Goal: Task Accomplishment & Management: Manage account settings

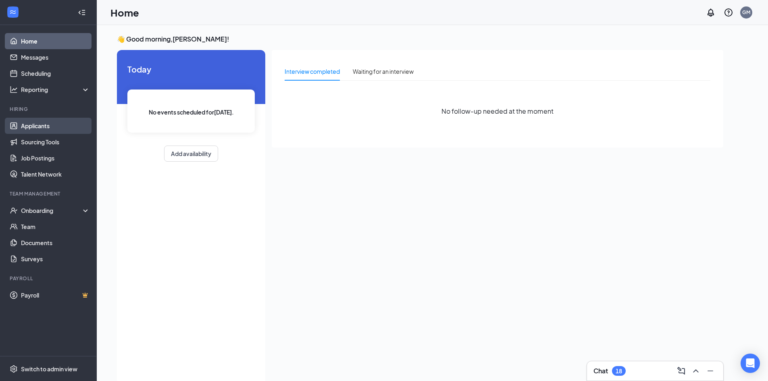
click at [35, 129] on link "Applicants" at bounding box center [55, 126] width 69 height 16
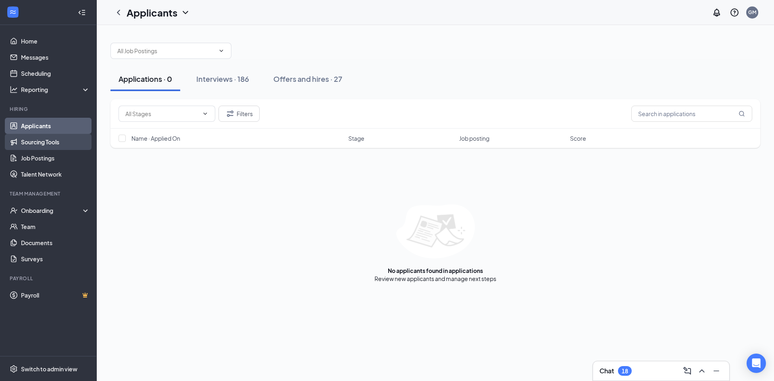
click at [39, 144] on link "Sourcing Tools" at bounding box center [55, 142] width 69 height 16
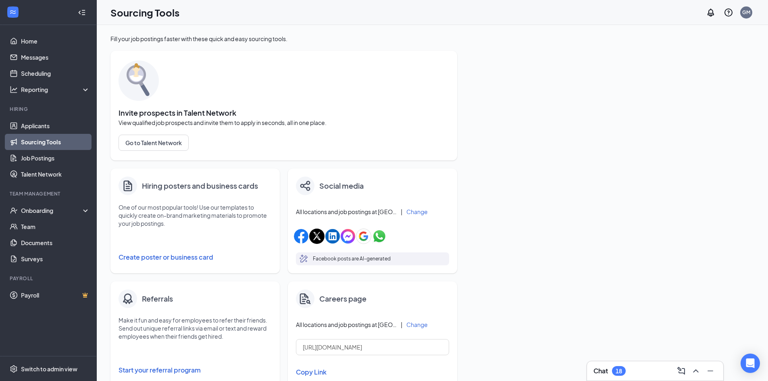
click at [83, 12] on icon "Collapse" at bounding box center [83, 12] width 3 height 5
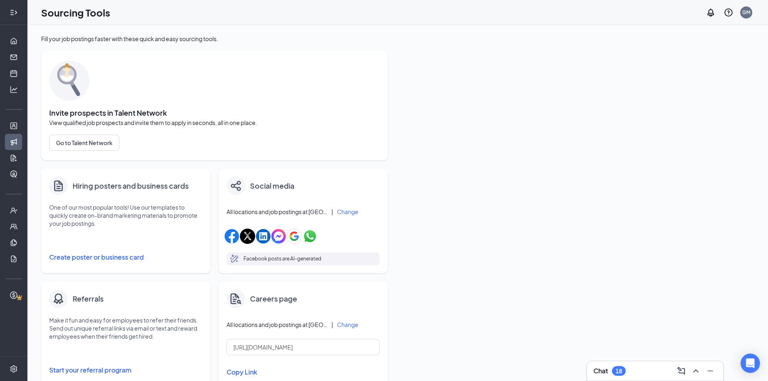
click at [14, 13] on icon "Expand" at bounding box center [14, 12] width 8 height 8
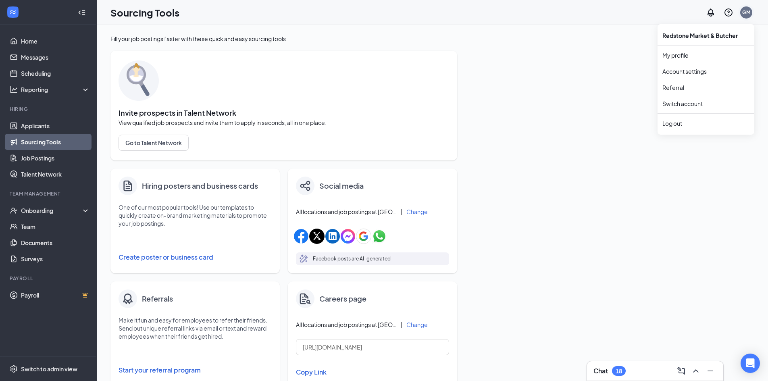
click at [743, 15] on div "GM" at bounding box center [746, 12] width 8 height 7
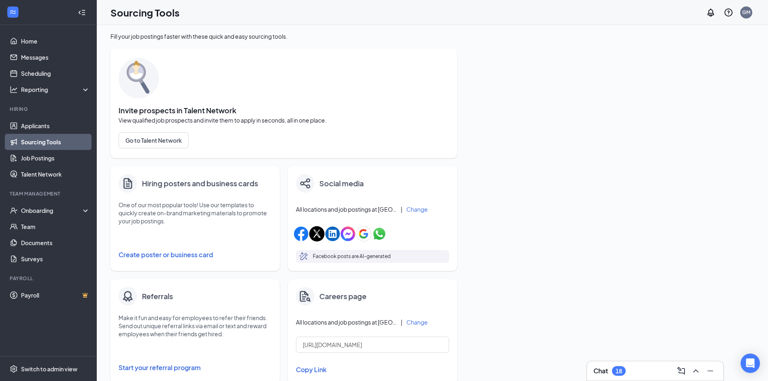
scroll to position [0, 0]
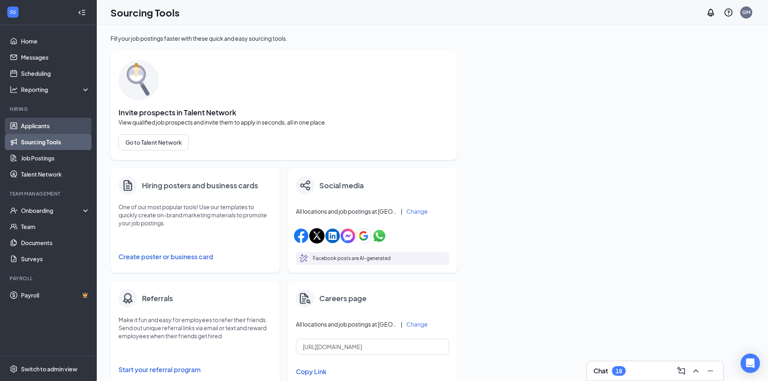
click at [46, 129] on link "Applicants" at bounding box center [55, 126] width 69 height 16
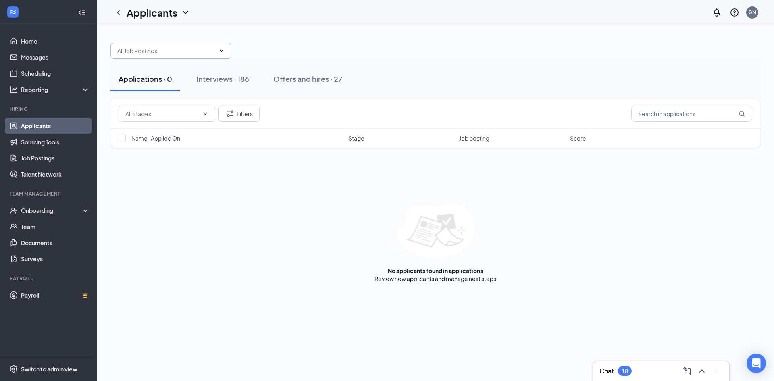
click at [222, 49] on icon "ChevronDown" at bounding box center [221, 51] width 6 height 6
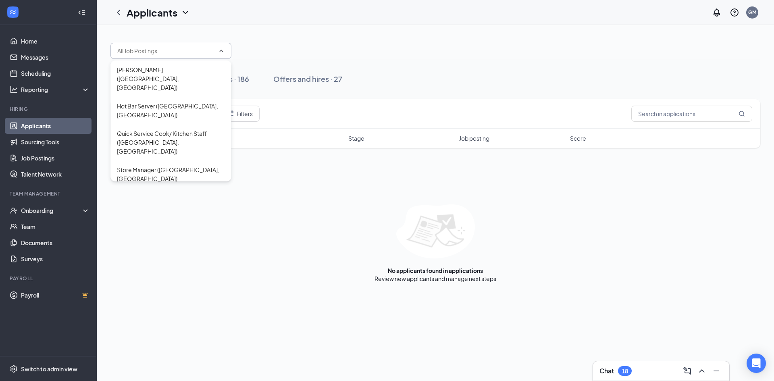
scroll to position [27, 0]
click at [132, 202] on div "Cashier ([GEOGRAPHIC_DATA], [GEOGRAPHIC_DATA])" at bounding box center [171, 211] width 108 height 18
type input "Cashier ([GEOGRAPHIC_DATA], [GEOGRAPHIC_DATA])"
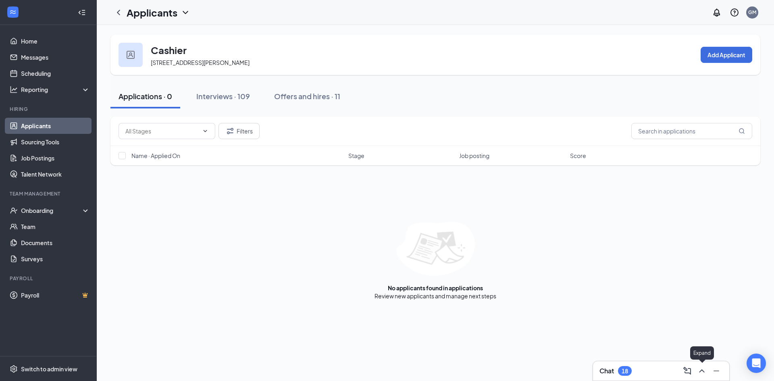
click at [702, 367] on icon "ChevronUp" at bounding box center [702, 371] width 10 height 10
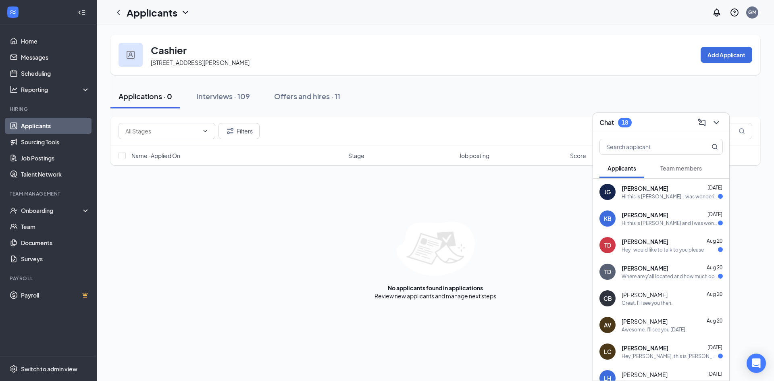
click at [672, 193] on div "Hi this is [PERSON_NAME]. I was wondering if your location was on the busline b…" at bounding box center [669, 196] width 96 height 7
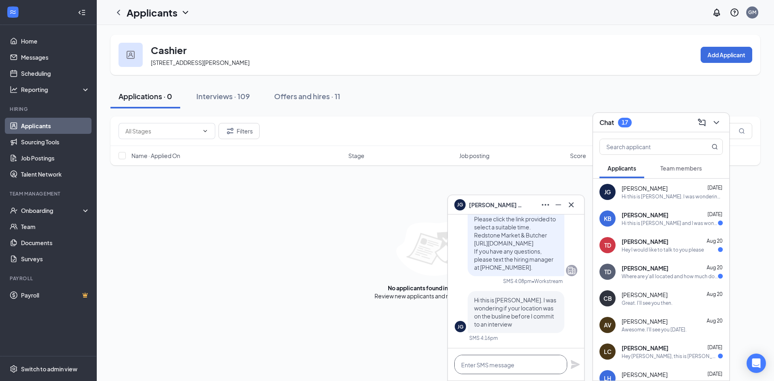
click at [530, 367] on textarea at bounding box center [510, 364] width 113 height 19
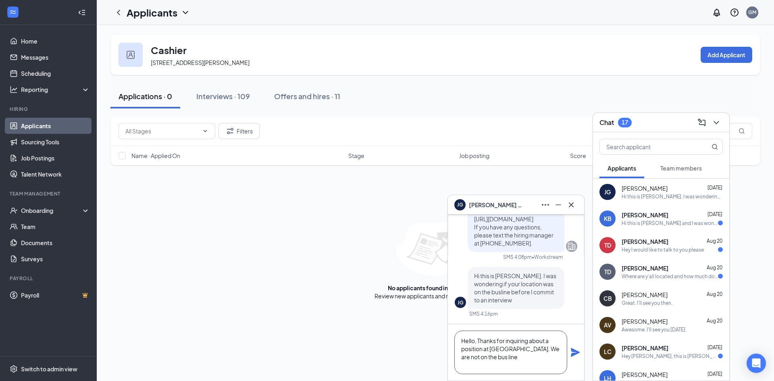
drag, startPoint x: 566, startPoint y: 351, endPoint x: 576, endPoint y: 354, distance: 9.7
click at [571, 352] on div "Hello, Thanks for inquiring about a position at [GEOGRAPHIC_DATA]. We are not o…" at bounding box center [516, 352] width 136 height 56
type textarea "Hello, Thanks for inquiring about a position at [GEOGRAPHIC_DATA]. We are not o…"
click at [576, 354] on icon "Plane" at bounding box center [575, 352] width 9 height 9
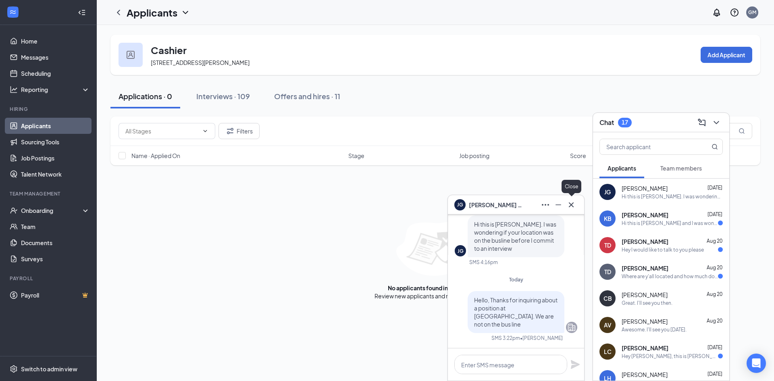
click at [570, 206] on icon "Cross" at bounding box center [571, 205] width 10 height 10
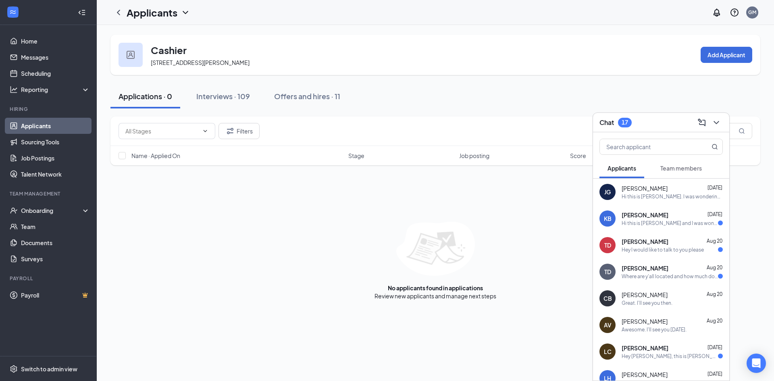
click at [655, 220] on div "Hi this is [PERSON_NAME] and I was wondering did you get my interview time?" at bounding box center [669, 223] width 96 height 7
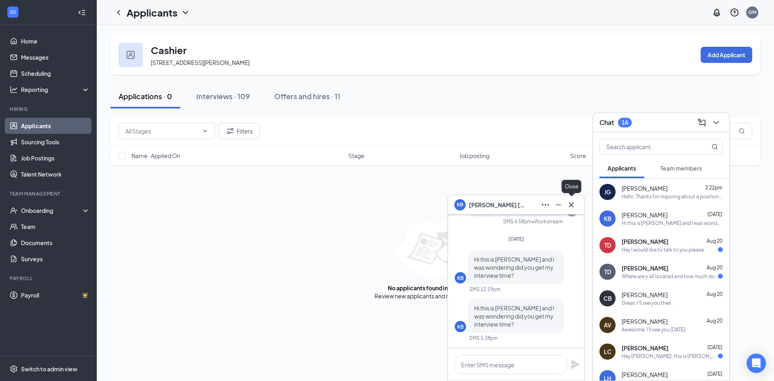
click at [574, 203] on icon "Cross" at bounding box center [571, 205] width 10 height 10
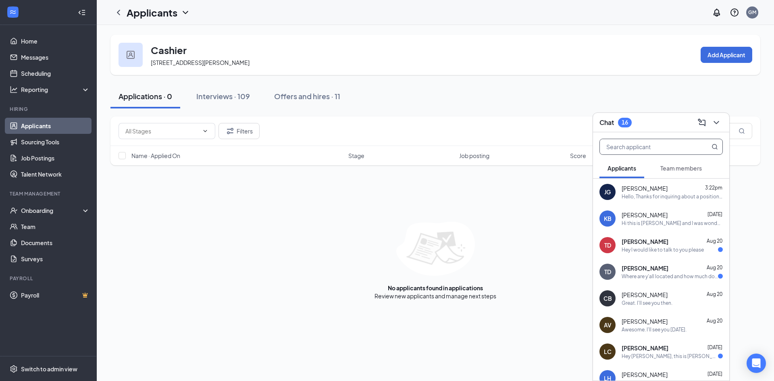
click at [636, 151] on input "text" at bounding box center [648, 146] width 96 height 15
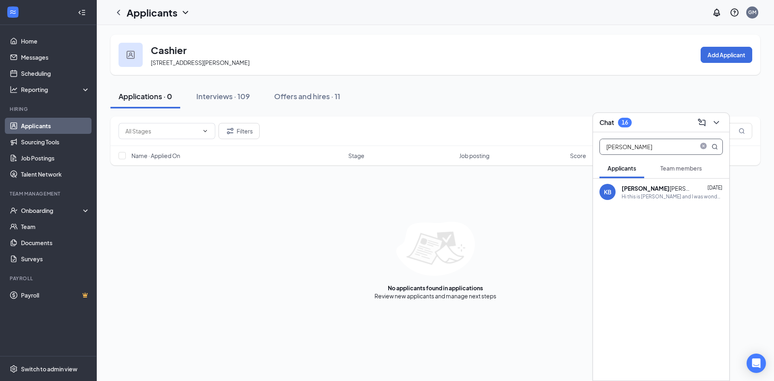
type input "[PERSON_NAME]"
click at [643, 187] on b "[PERSON_NAME]" at bounding box center [645, 188] width 48 height 7
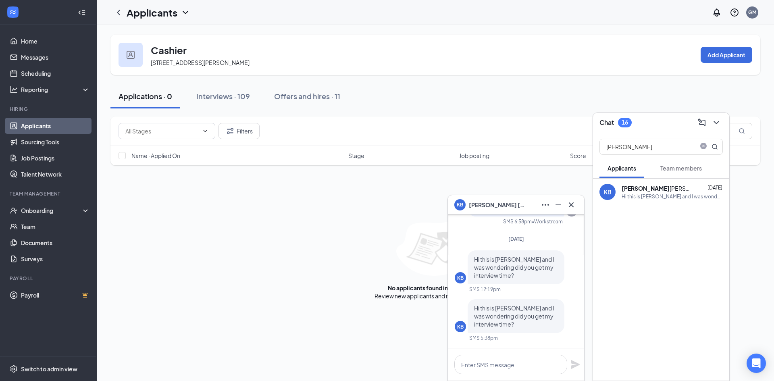
click at [484, 208] on span "[PERSON_NAME]" at bounding box center [497, 204] width 56 height 9
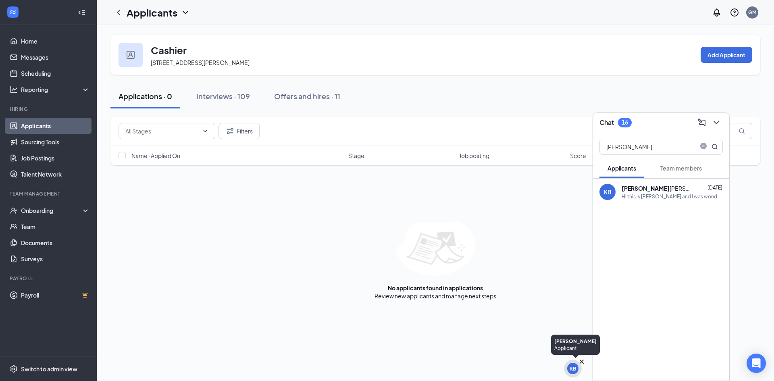
click at [573, 367] on div "KB" at bounding box center [572, 368] width 11 height 11
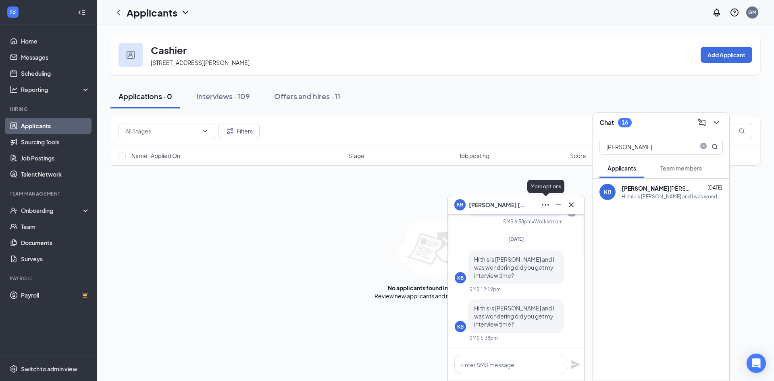
click at [545, 205] on icon "Ellipses" at bounding box center [545, 205] width 7 height 2
click at [559, 206] on icon "Minimize" at bounding box center [558, 205] width 10 height 10
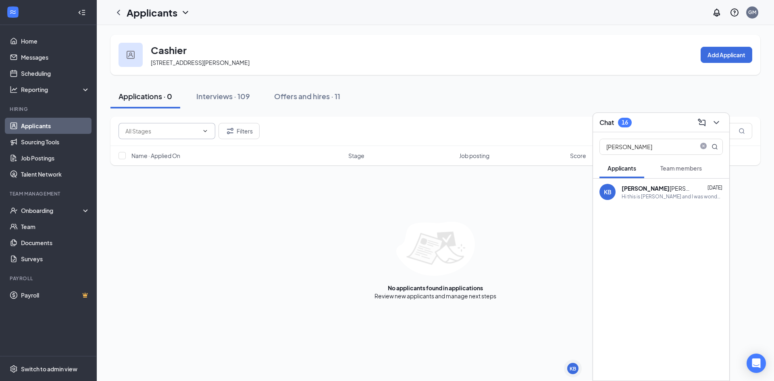
click at [152, 133] on input "text" at bounding box center [161, 131] width 73 height 9
click at [716, 123] on icon "ChevronDown" at bounding box center [715, 122] width 5 height 3
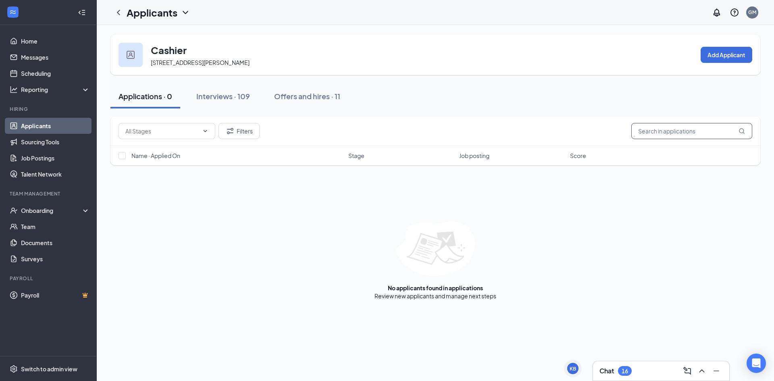
click at [696, 137] on input "text" at bounding box center [691, 131] width 121 height 16
type input "[PERSON_NAME]"
click at [185, 13] on icon "ChevronDown" at bounding box center [185, 12] width 5 height 3
drag, startPoint x: 293, startPoint y: 13, endPoint x: 275, endPoint y: 57, distance: 47.7
click at [292, 13] on div "Applicants GM" at bounding box center [435, 12] width 677 height 25
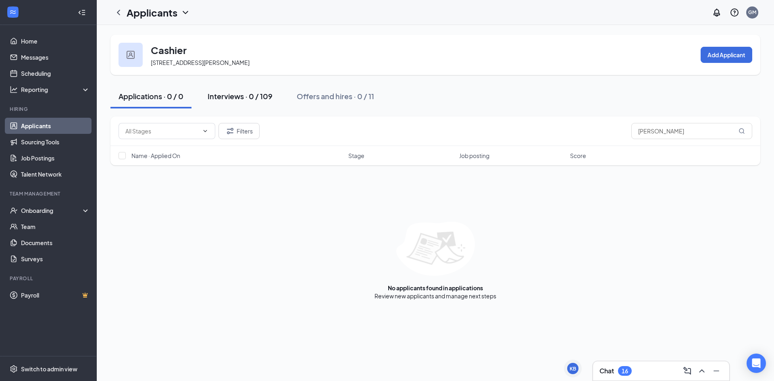
drag, startPoint x: 237, startPoint y: 99, endPoint x: 251, endPoint y: 98, distance: 13.4
click at [239, 97] on div "Interviews · 0 / 109" at bounding box center [240, 96] width 65 height 10
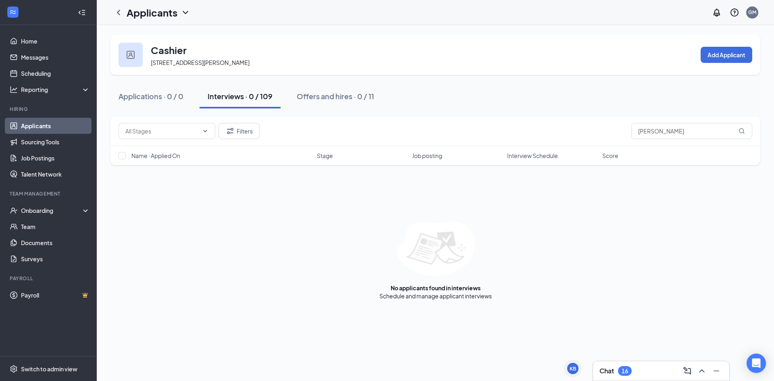
click at [268, 96] on div "Interviews · 0 / 109" at bounding box center [240, 96] width 65 height 10
click at [193, 57] on div "Cashier [STREET_ADDRESS][PERSON_NAME]" at bounding box center [200, 54] width 99 height 23
click at [183, 13] on icon "ChevronDown" at bounding box center [186, 13] width 10 height 10
click at [182, 13] on icon "ChevronDown" at bounding box center [186, 13] width 10 height 10
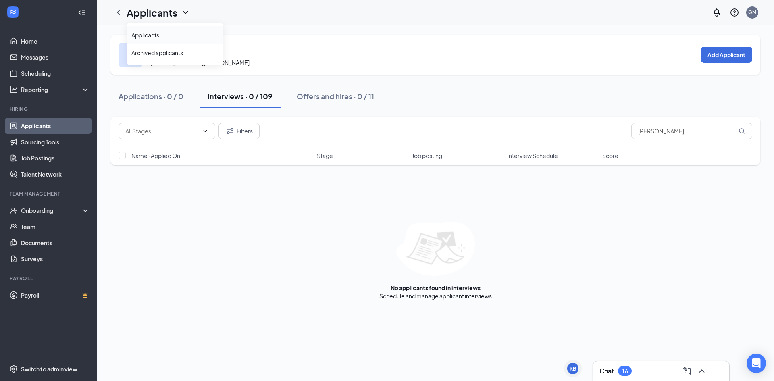
click at [167, 35] on link "Applicants" at bounding box center [174, 35] width 87 height 8
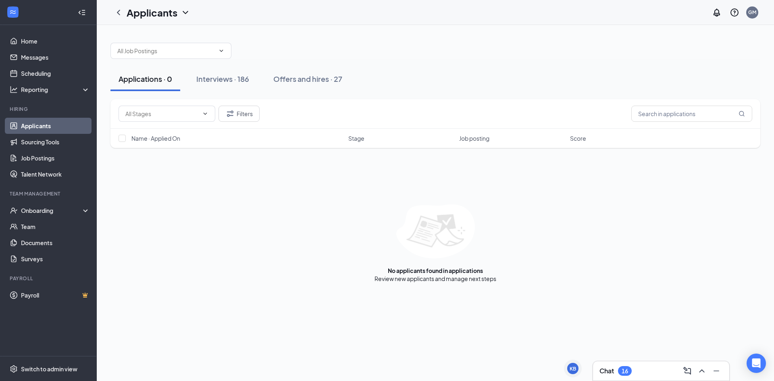
click at [28, 124] on link "Applicants" at bounding box center [55, 126] width 69 height 16
click at [158, 50] on input "text" at bounding box center [166, 50] width 98 height 9
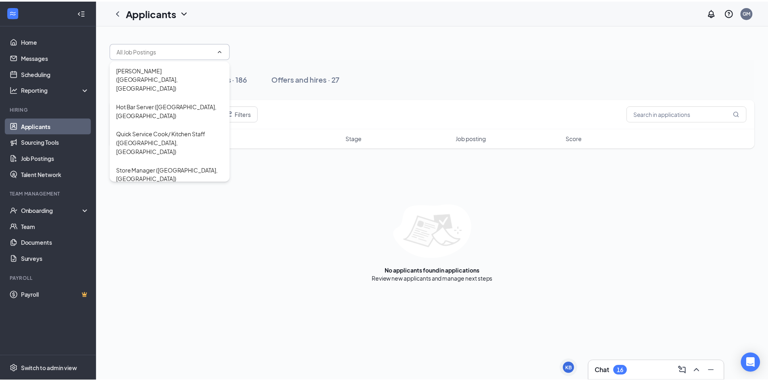
scroll to position [27, 0]
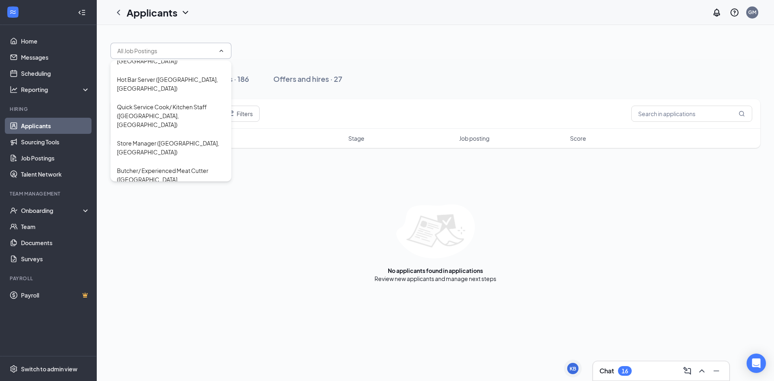
click at [140, 202] on div "Cashier ([GEOGRAPHIC_DATA], [GEOGRAPHIC_DATA])" at bounding box center [171, 211] width 108 height 18
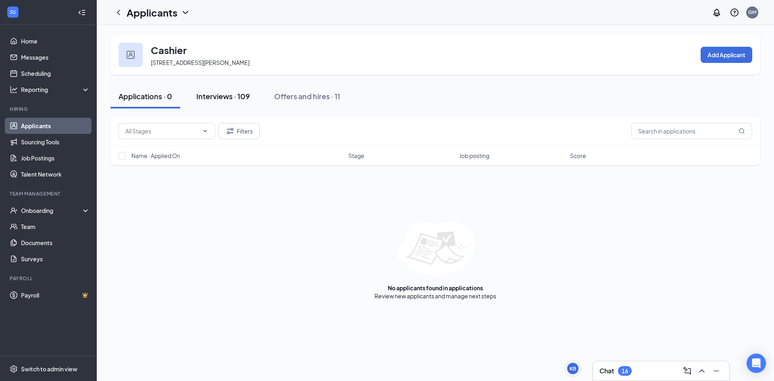
click at [219, 96] on div "Interviews · 109" at bounding box center [223, 96] width 54 height 10
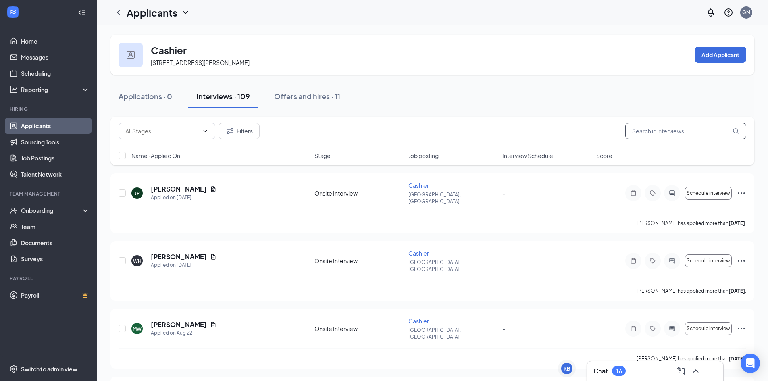
click at [651, 127] on input "text" at bounding box center [685, 131] width 121 height 16
type input "[PERSON_NAME]"
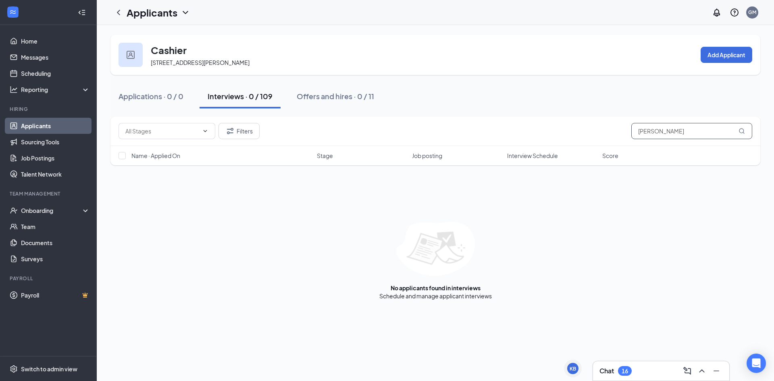
drag, startPoint x: 668, startPoint y: 133, endPoint x: 613, endPoint y: 132, distance: 54.8
click at [613, 132] on div "Filters [PERSON_NAME]" at bounding box center [435, 131] width 634 height 16
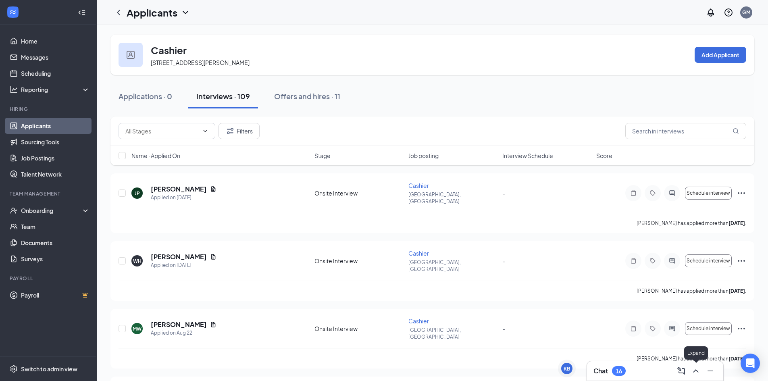
click at [694, 367] on icon "ChevronUp" at bounding box center [696, 371] width 10 height 10
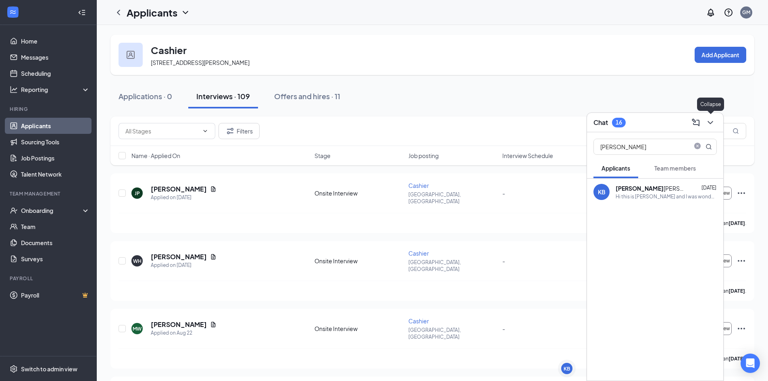
click at [709, 118] on icon "ChevronDown" at bounding box center [710, 123] width 10 height 10
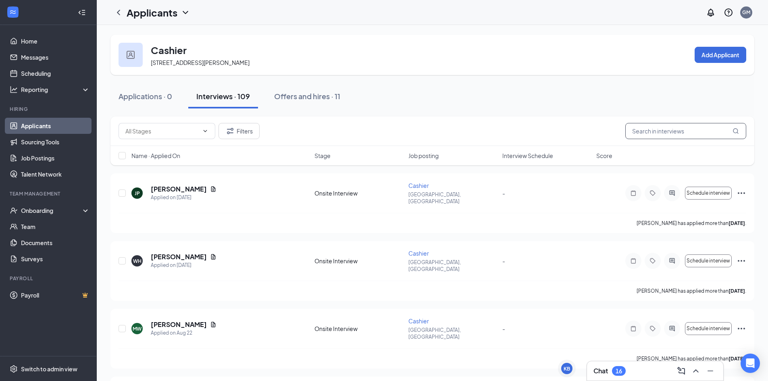
click at [688, 131] on input "text" at bounding box center [685, 131] width 121 height 16
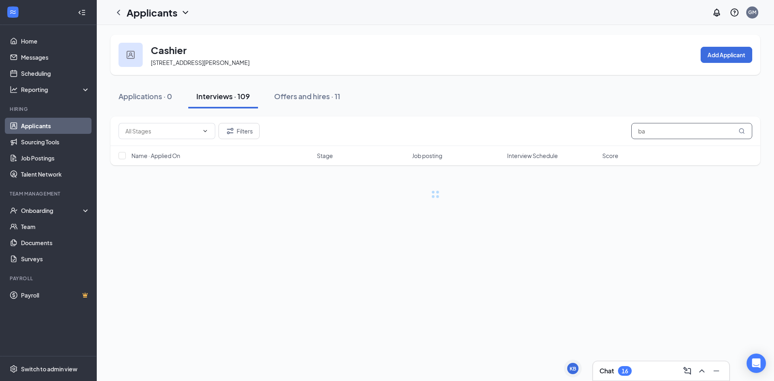
type input "b"
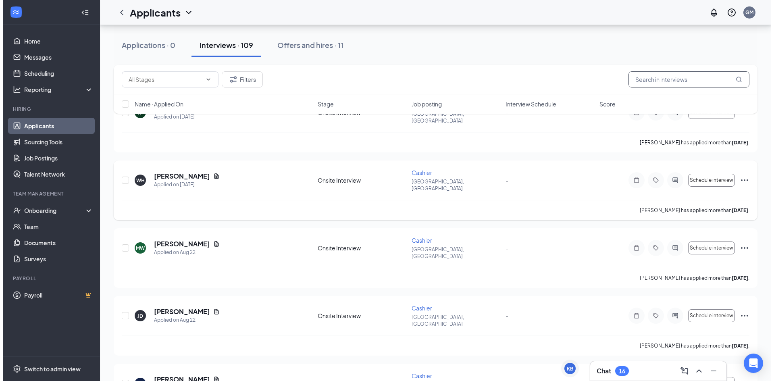
scroll to position [40, 0]
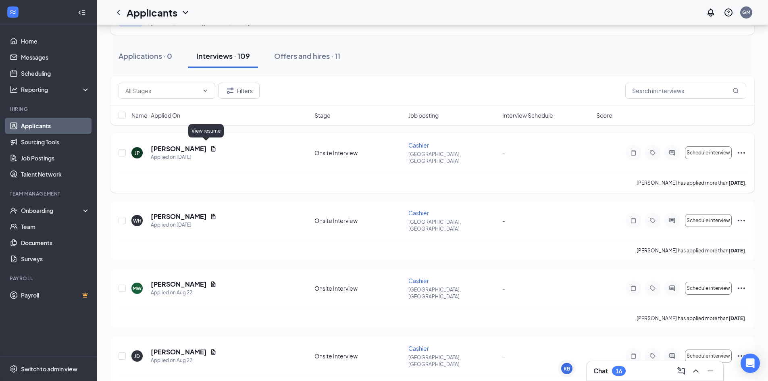
click at [210, 145] on icon "Document" at bounding box center [213, 148] width 6 height 6
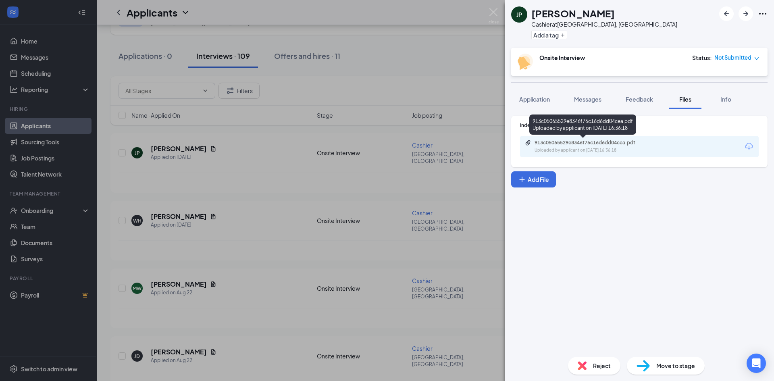
click at [571, 147] on div "Uploaded by applicant on [DATE] 16:36:18" at bounding box center [594, 150] width 121 height 6
click at [497, 13] on img at bounding box center [493, 16] width 10 height 16
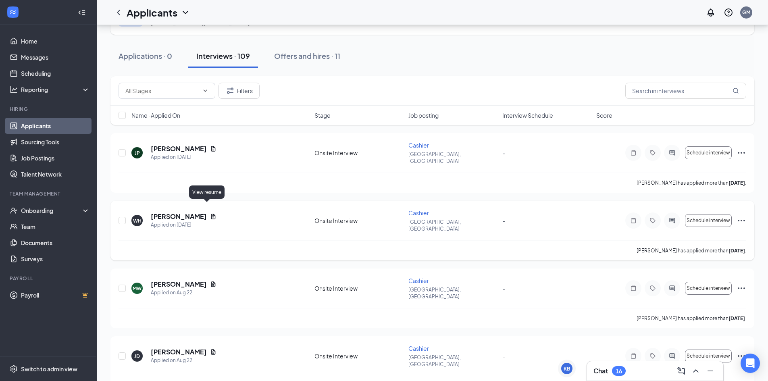
click at [211, 214] on icon "Document" at bounding box center [213, 216] width 4 height 5
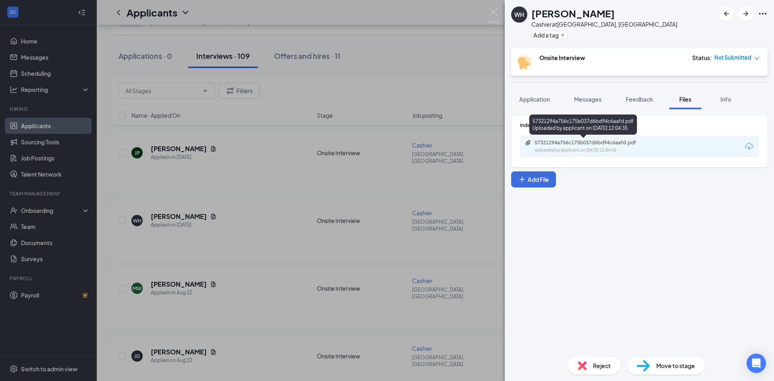
click at [542, 139] on div "57321294a756c175b037d6bd94c6aafd.pdf" at bounding box center [590, 142] width 113 height 6
click at [533, 101] on span "Application" at bounding box center [534, 99] width 31 height 7
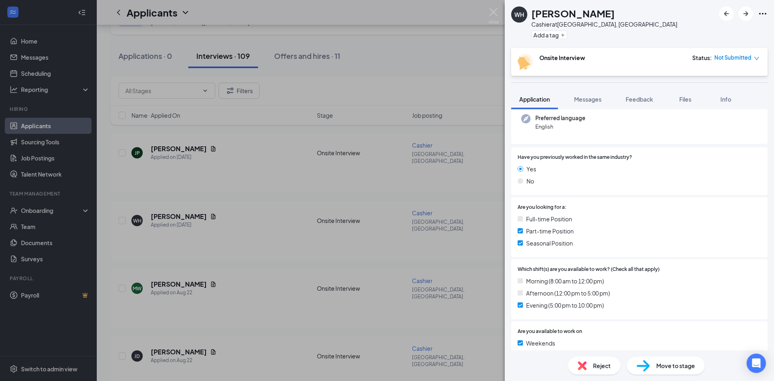
scroll to position [121, 0]
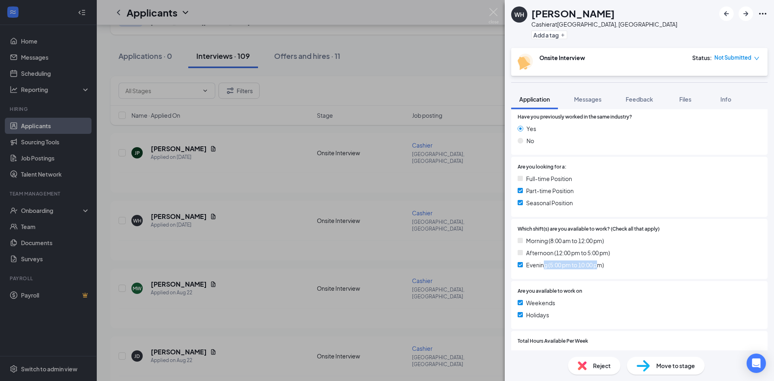
drag, startPoint x: 599, startPoint y: 268, endPoint x: 544, endPoint y: 272, distance: 55.4
click at [544, 272] on div "Which shift(s) are you available to work? (Check all that apply) Morning (8:00 …" at bounding box center [639, 249] width 256 height 60
click at [543, 272] on div "Which shift(s) are you available to work? (Check all that apply) Morning (8:00 …" at bounding box center [639, 249] width 256 height 60
drag, startPoint x: 615, startPoint y: 260, endPoint x: 610, endPoint y: 260, distance: 5.2
click at [614, 260] on div "Evening (5:00 pm to 10:00 pm)" at bounding box center [638, 264] width 243 height 9
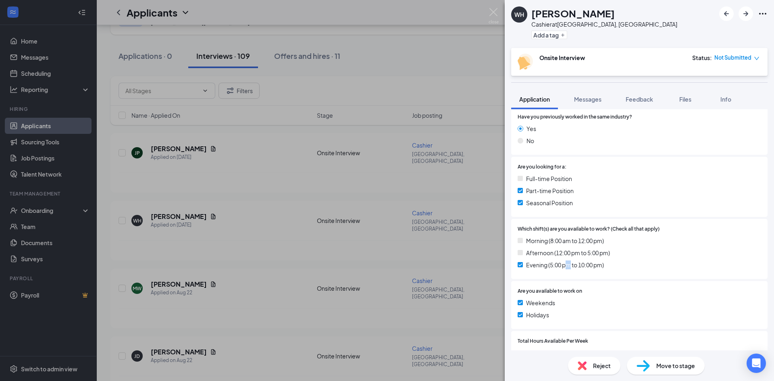
drag, startPoint x: 568, startPoint y: 260, endPoint x: 626, endPoint y: 254, distance: 58.4
click at [571, 260] on span "Evening (5:00 pm to 10:00 pm)" at bounding box center [565, 264] width 78 height 9
click at [632, 232] on span "Which shift(s) are you available to work? (Check all that apply)" at bounding box center [588, 229] width 142 height 8
drag, startPoint x: 491, startPoint y: 13, endPoint x: 476, endPoint y: 44, distance: 34.2
click at [491, 14] on img at bounding box center [493, 16] width 10 height 16
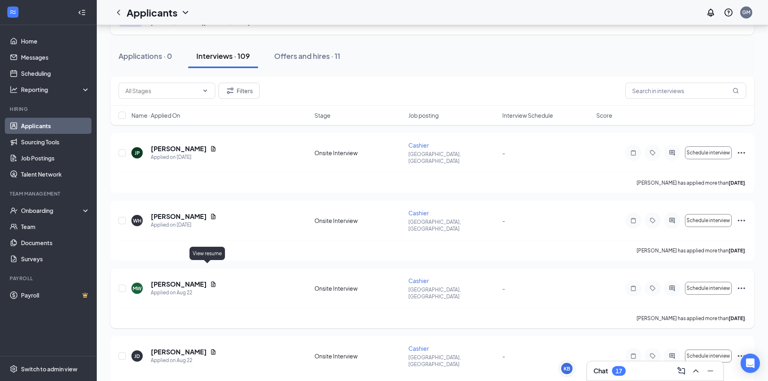
click at [211, 281] on icon "Document" at bounding box center [213, 283] width 4 height 5
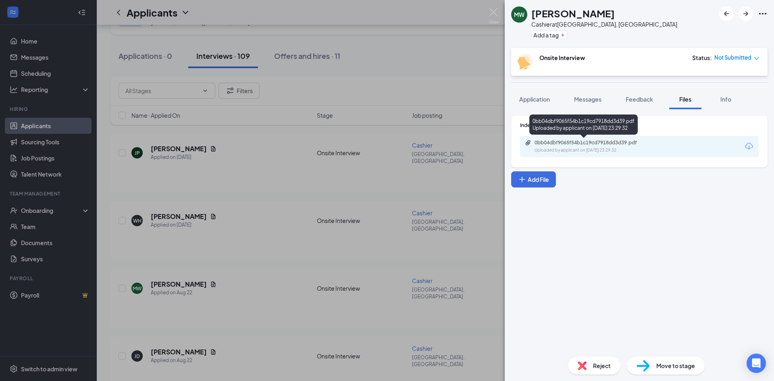
click at [590, 144] on div "0bb04dbf9065f54b1c19cd7918dd3d39.pdf" at bounding box center [590, 142] width 113 height 6
click at [536, 102] on span "Application" at bounding box center [534, 99] width 31 height 7
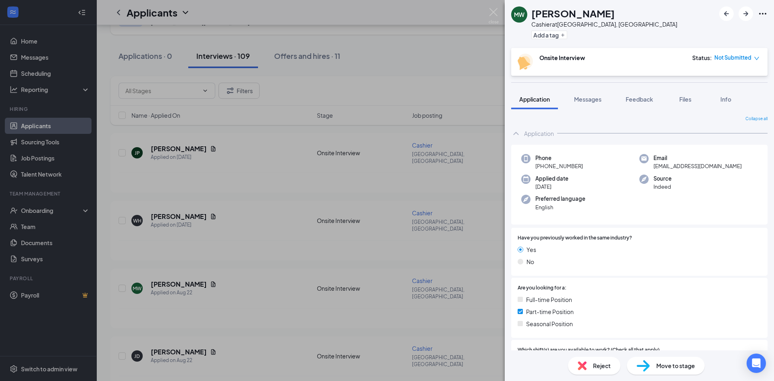
click at [492, 8] on div "[PERSON_NAME] [PERSON_NAME] Cashier at [GEOGRAPHIC_DATA], [GEOGRAPHIC_DATA] Add…" at bounding box center [387, 190] width 774 height 381
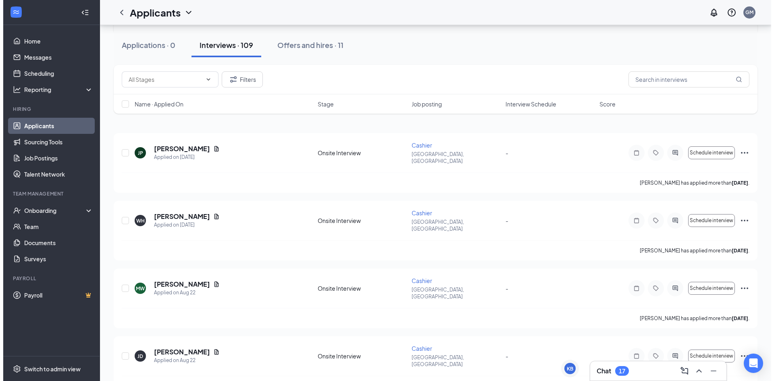
scroll to position [81, 0]
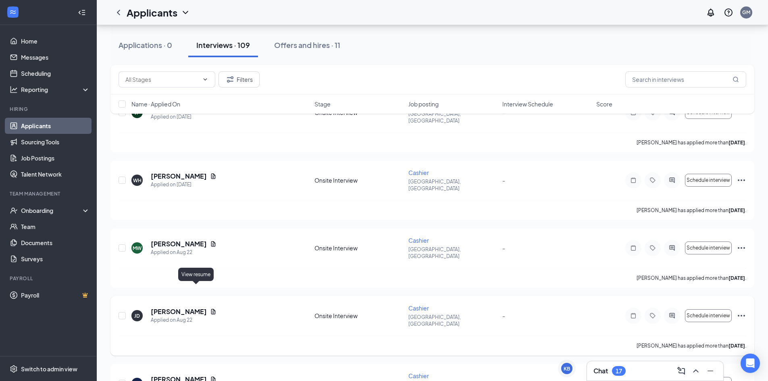
click at [211, 309] on icon "Document" at bounding box center [213, 311] width 4 height 5
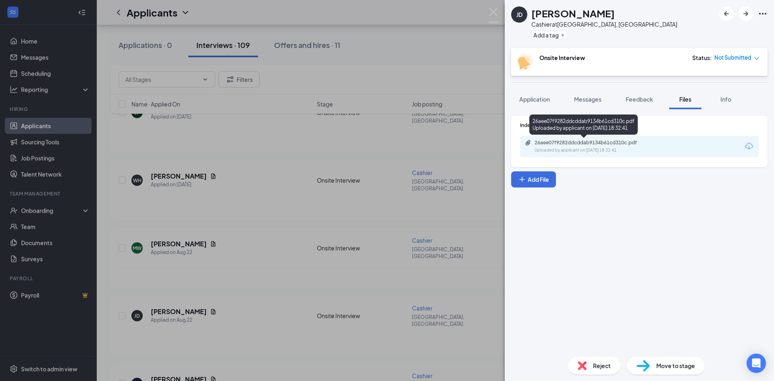
click at [617, 144] on div "26aee07f9282ddcddab9134b61cd310c.pdf" at bounding box center [590, 142] width 113 height 6
click at [536, 100] on span "Application" at bounding box center [534, 99] width 31 height 7
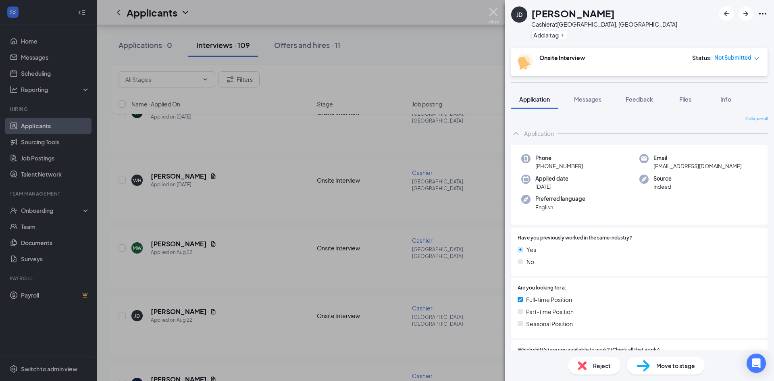
click at [491, 9] on img at bounding box center [493, 16] width 10 height 16
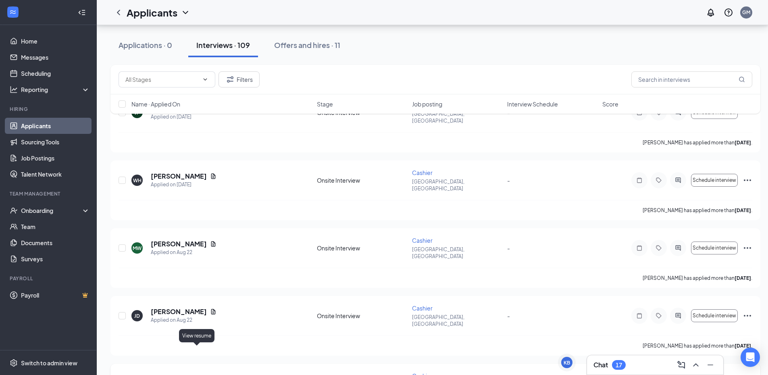
click at [210, 367] on icon "Document" at bounding box center [213, 379] width 6 height 6
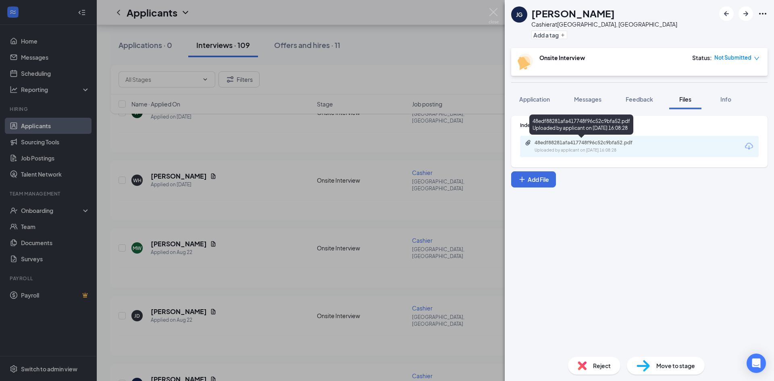
click at [581, 142] on div "48edf88281afa417748f96c52c9bfa52.pdf" at bounding box center [590, 142] width 113 height 6
click at [537, 99] on span "Application" at bounding box center [534, 99] width 31 height 7
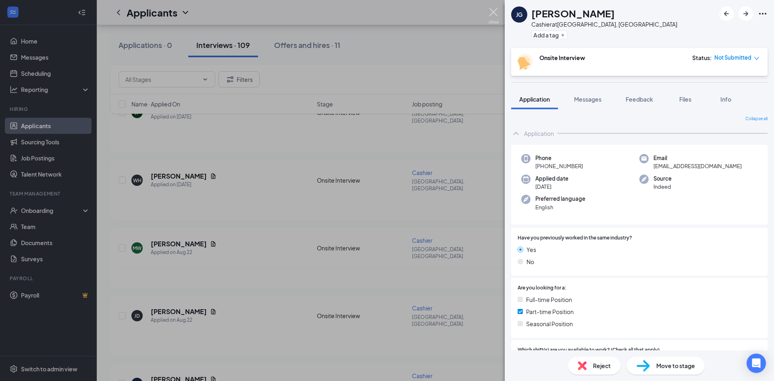
click at [494, 8] on img at bounding box center [493, 16] width 10 height 16
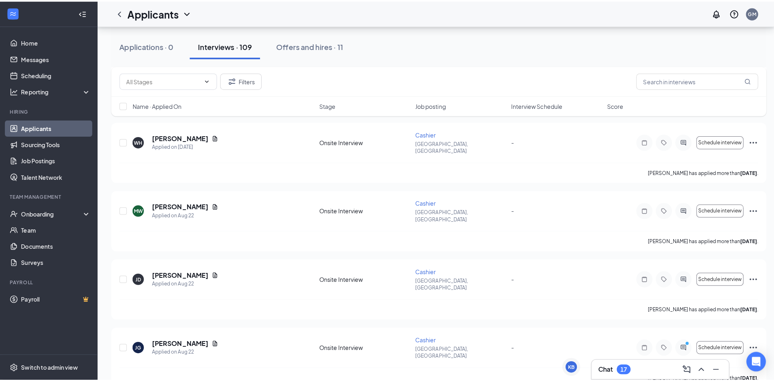
scroll to position [161, 0]
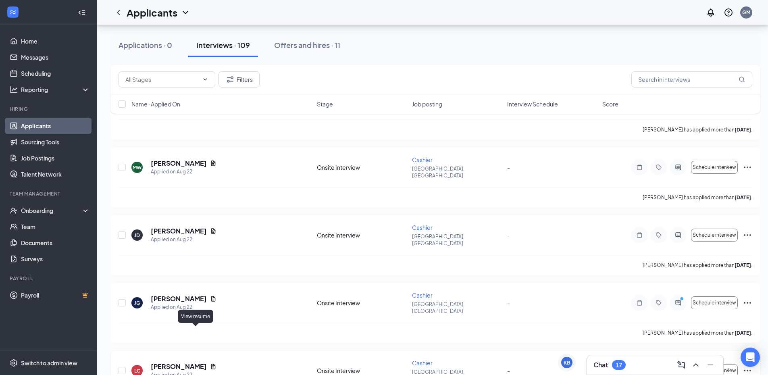
click at [210, 363] on icon "Document" at bounding box center [213, 366] width 6 height 6
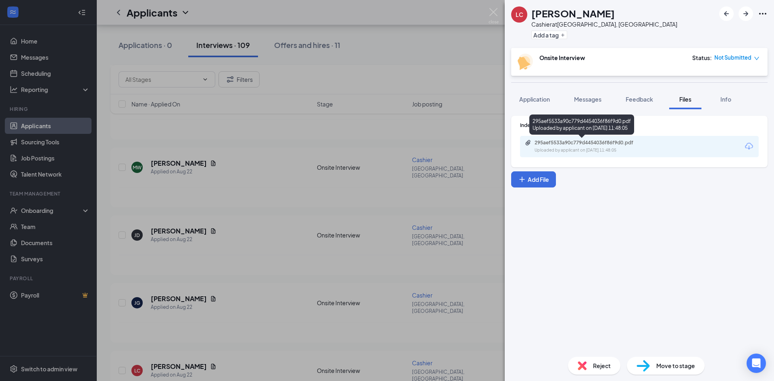
click at [544, 145] on div "295aef5533a90c779d4454036f86f9d0.pdf" at bounding box center [590, 142] width 113 height 6
click at [527, 97] on span "Application" at bounding box center [534, 99] width 31 height 7
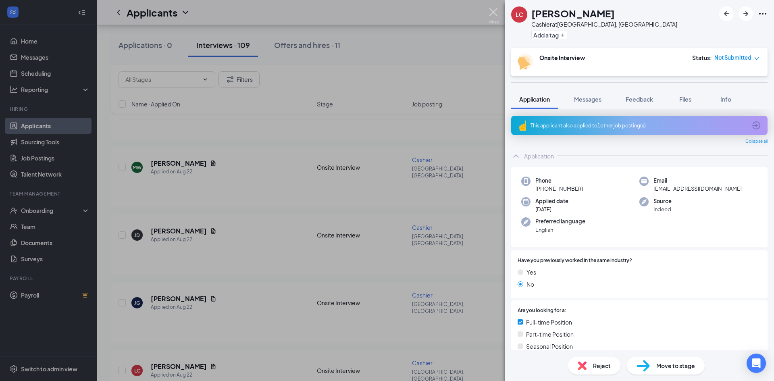
click at [495, 12] on img at bounding box center [493, 16] width 10 height 16
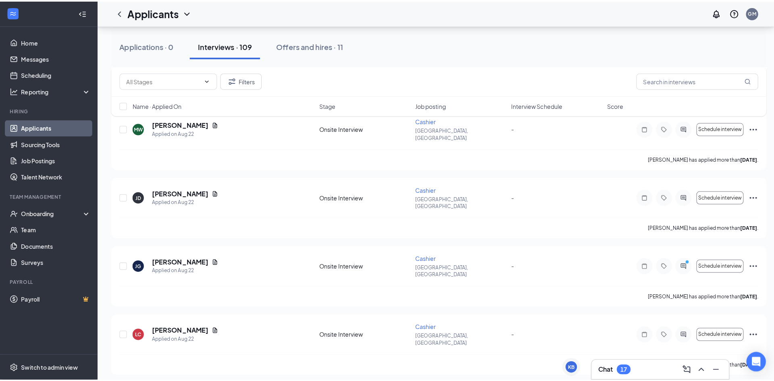
scroll to position [242, 0]
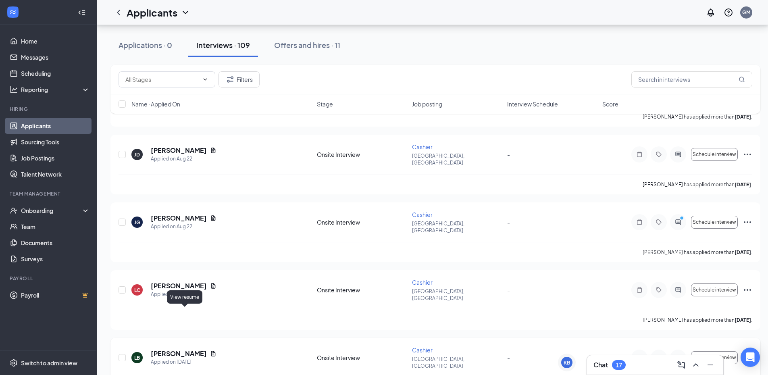
click at [210, 350] on icon "Document" at bounding box center [213, 353] width 6 height 6
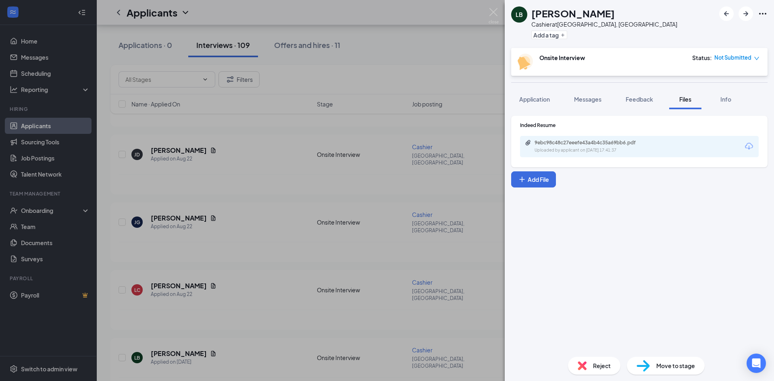
click at [592, 141] on div "9ebc98c48c27eeefe43a4b4c35a69bb6.pdf" at bounding box center [590, 142] width 113 height 6
click at [535, 94] on button "Application" at bounding box center [534, 99] width 47 height 20
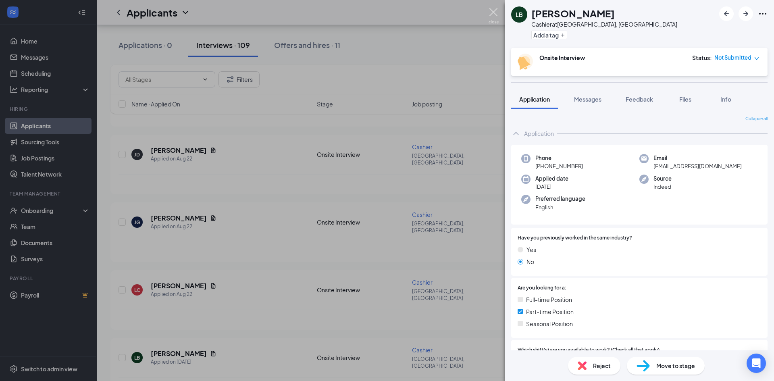
click at [494, 12] on img at bounding box center [493, 16] width 10 height 16
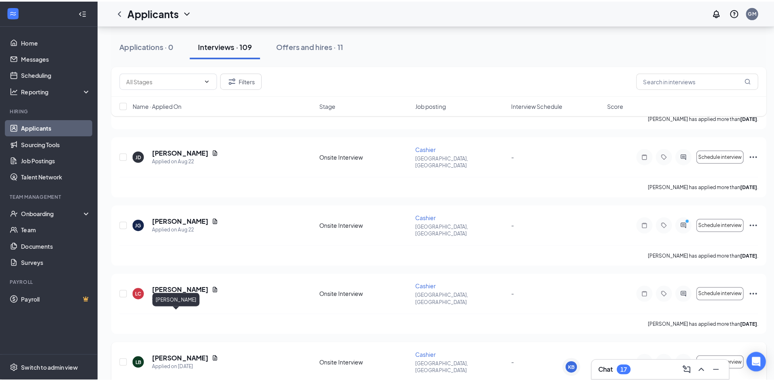
scroll to position [322, 0]
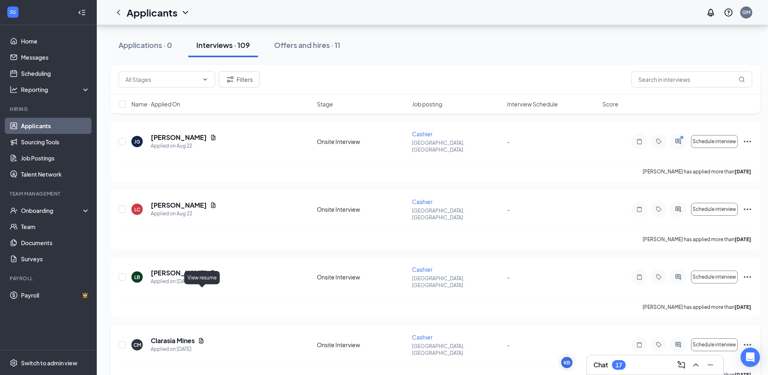
click at [202, 338] on icon "Document" at bounding box center [201, 340] width 4 height 5
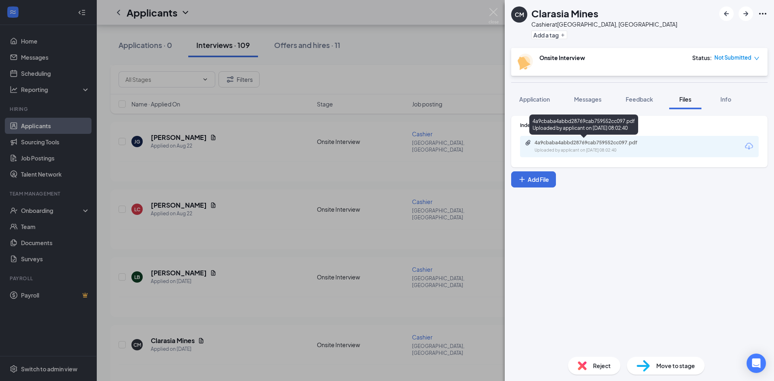
click at [576, 142] on div "4a9cbaba4abbd28769cab759552cc097.pdf" at bounding box center [590, 142] width 113 height 6
click at [534, 98] on span "Application" at bounding box center [534, 99] width 31 height 7
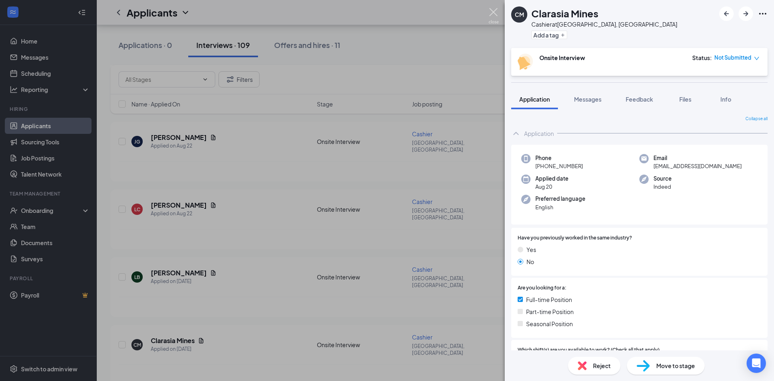
click at [496, 10] on img at bounding box center [493, 16] width 10 height 16
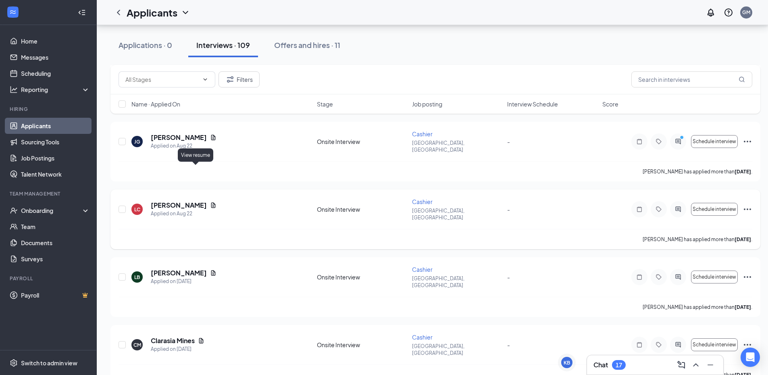
click at [210, 202] on icon "Document" at bounding box center [213, 205] width 6 height 6
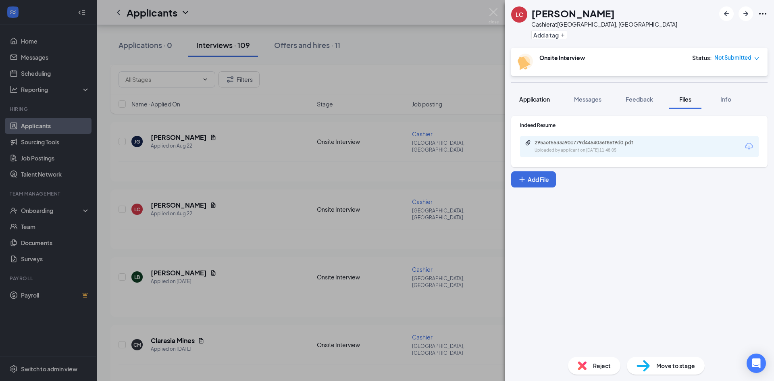
click at [535, 98] on span "Application" at bounding box center [534, 99] width 31 height 7
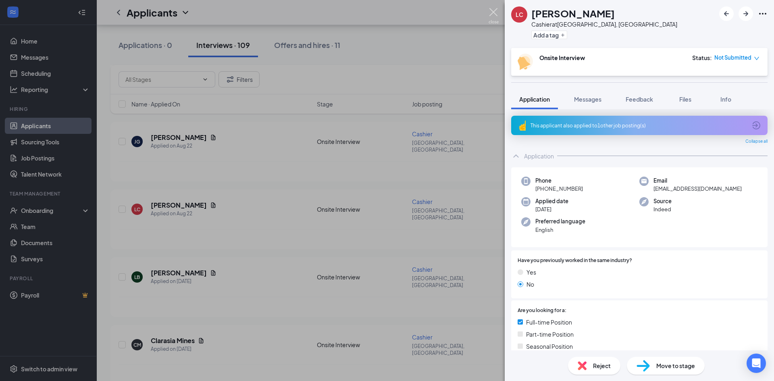
click at [495, 12] on img at bounding box center [493, 16] width 10 height 16
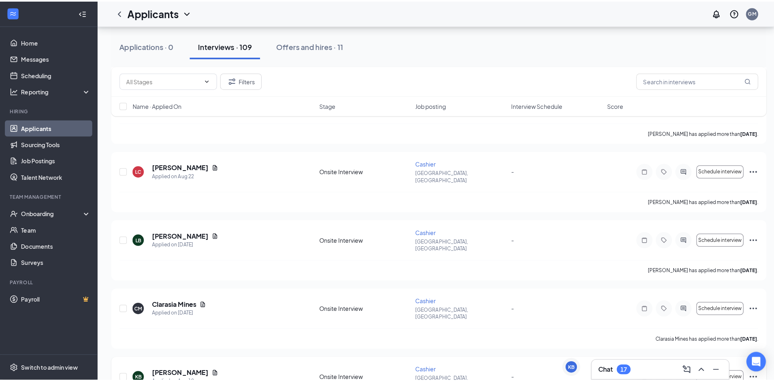
scroll to position [403, 0]
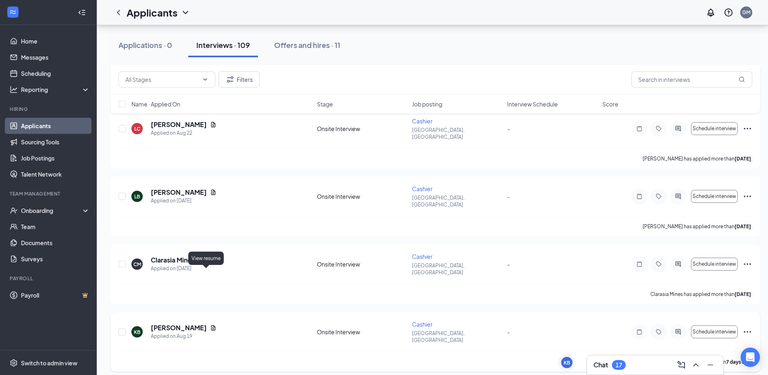
click at [210, 324] on icon "Document" at bounding box center [213, 327] width 6 height 6
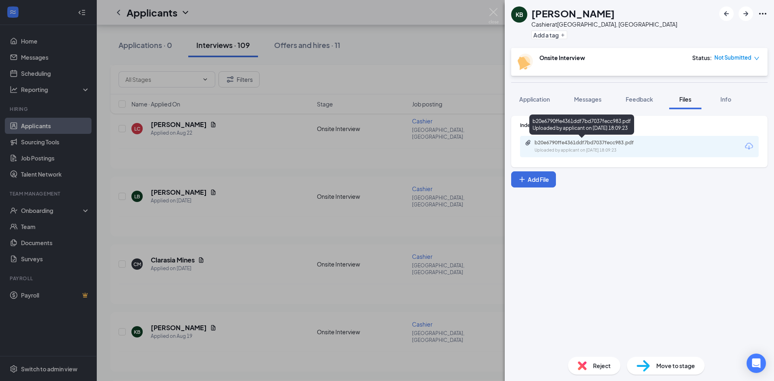
click at [570, 145] on div "b20e6790ffe4361ddf7bd7037fecc983.pdf" at bounding box center [590, 142] width 113 height 6
click at [543, 98] on span "Application" at bounding box center [534, 99] width 31 height 7
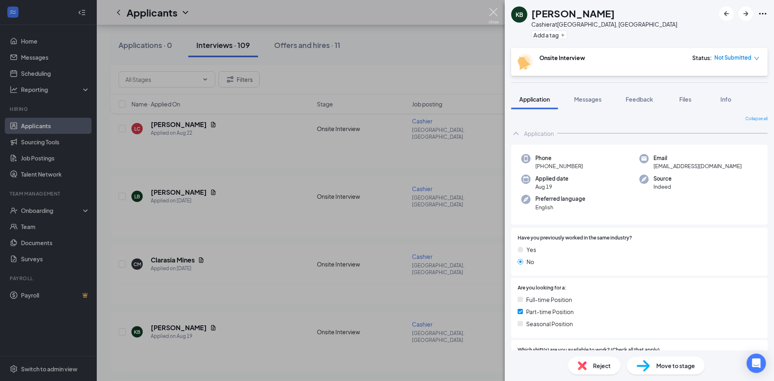
click at [491, 11] on img at bounding box center [493, 16] width 10 height 16
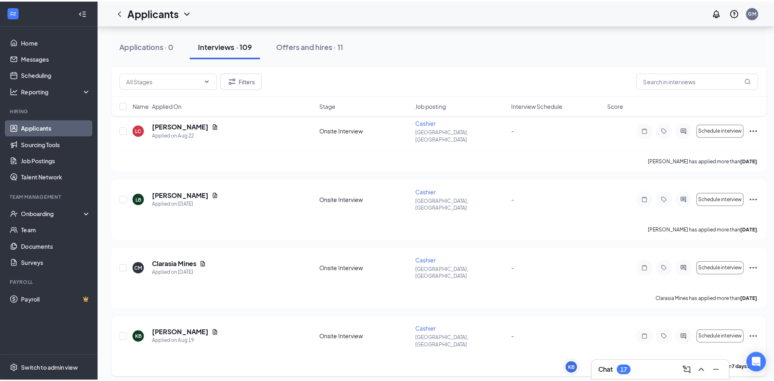
scroll to position [443, 0]
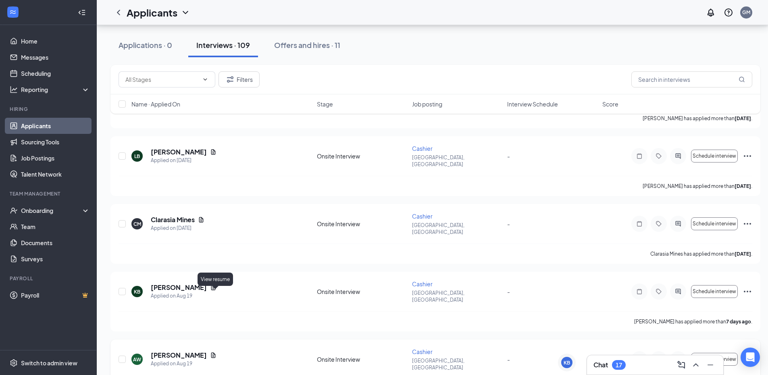
click at [214, 352] on icon "Document" at bounding box center [213, 355] width 6 height 6
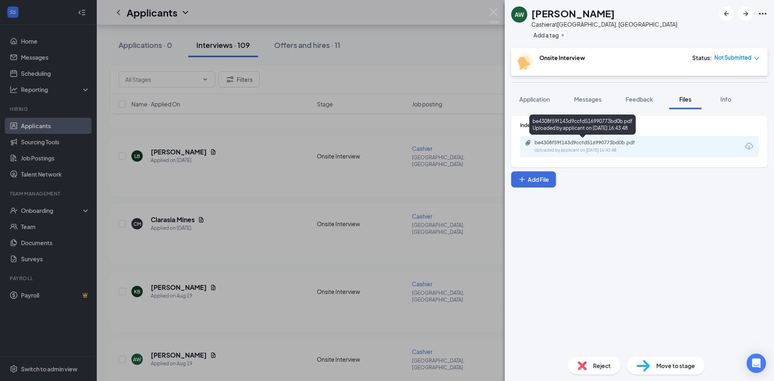
click at [556, 142] on div "be4308f59f143d9ccfd516990773bd0b.pdf" at bounding box center [590, 142] width 113 height 6
click at [534, 97] on span "Application" at bounding box center [534, 99] width 31 height 7
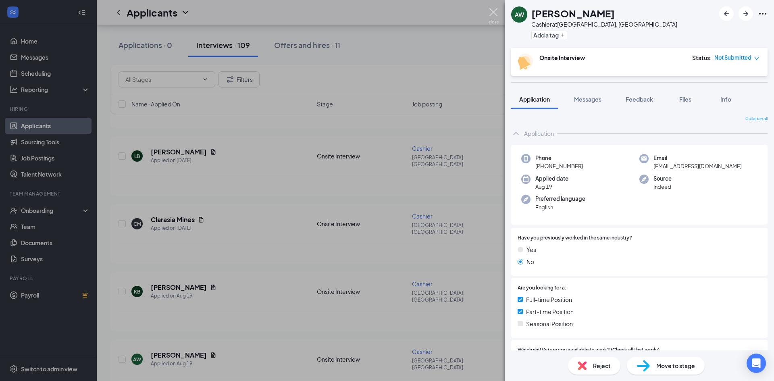
click at [497, 10] on img at bounding box center [493, 16] width 10 height 16
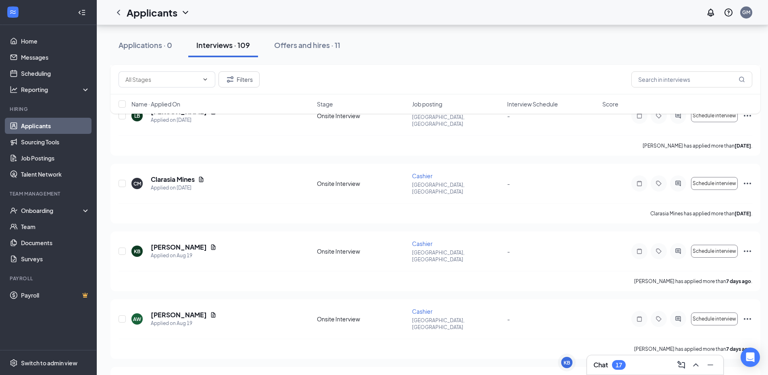
scroll to position [524, 0]
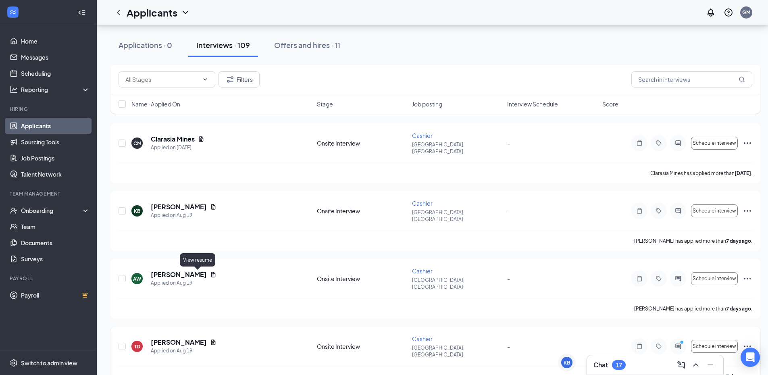
click at [210, 339] on icon "Document" at bounding box center [213, 342] width 6 height 6
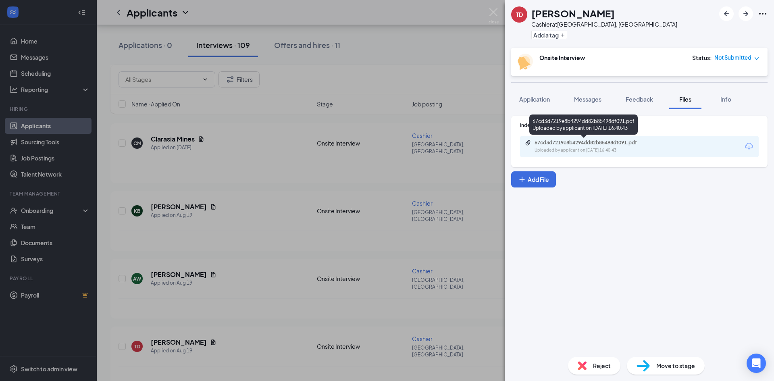
click at [570, 142] on div "67cd3d7219e8b4294dd82b85498df091.pdf" at bounding box center [590, 142] width 113 height 6
click at [499, 13] on div "TD Tammy Davis Cashier at Athens, GA Add a tag Onsite Interview Status : Not Su…" at bounding box center [387, 190] width 774 height 381
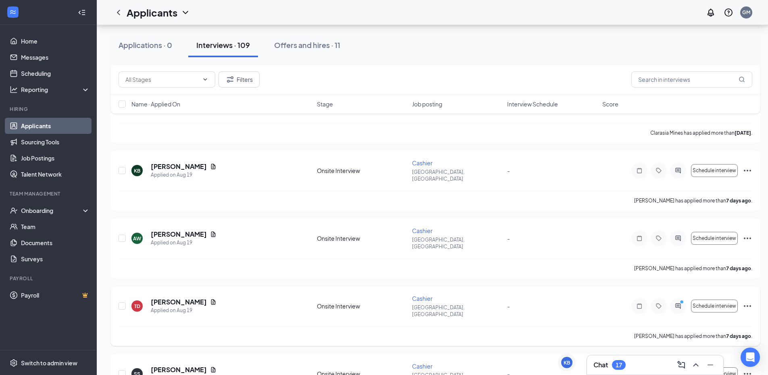
scroll to position [605, 0]
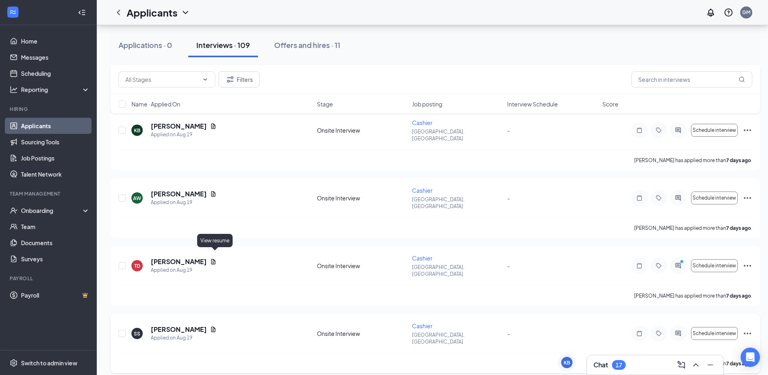
click at [215, 326] on icon "Document" at bounding box center [213, 328] width 4 height 5
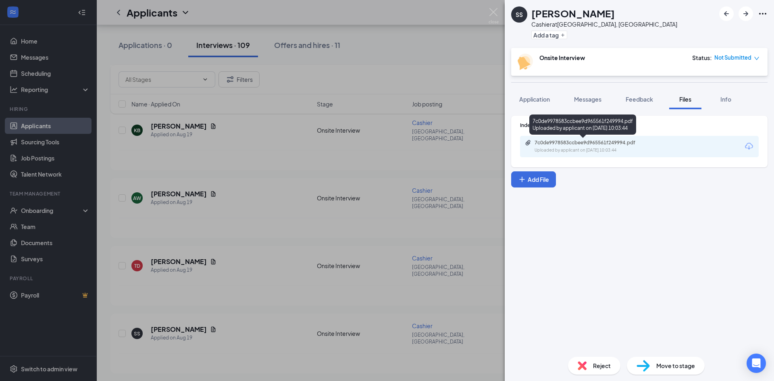
click at [579, 144] on div "7c0de9978583ccbee9d965561f249994.pdf" at bounding box center [590, 142] width 113 height 6
click at [493, 12] on img at bounding box center [493, 16] width 10 height 16
